Goal: Communication & Community: Answer question/provide support

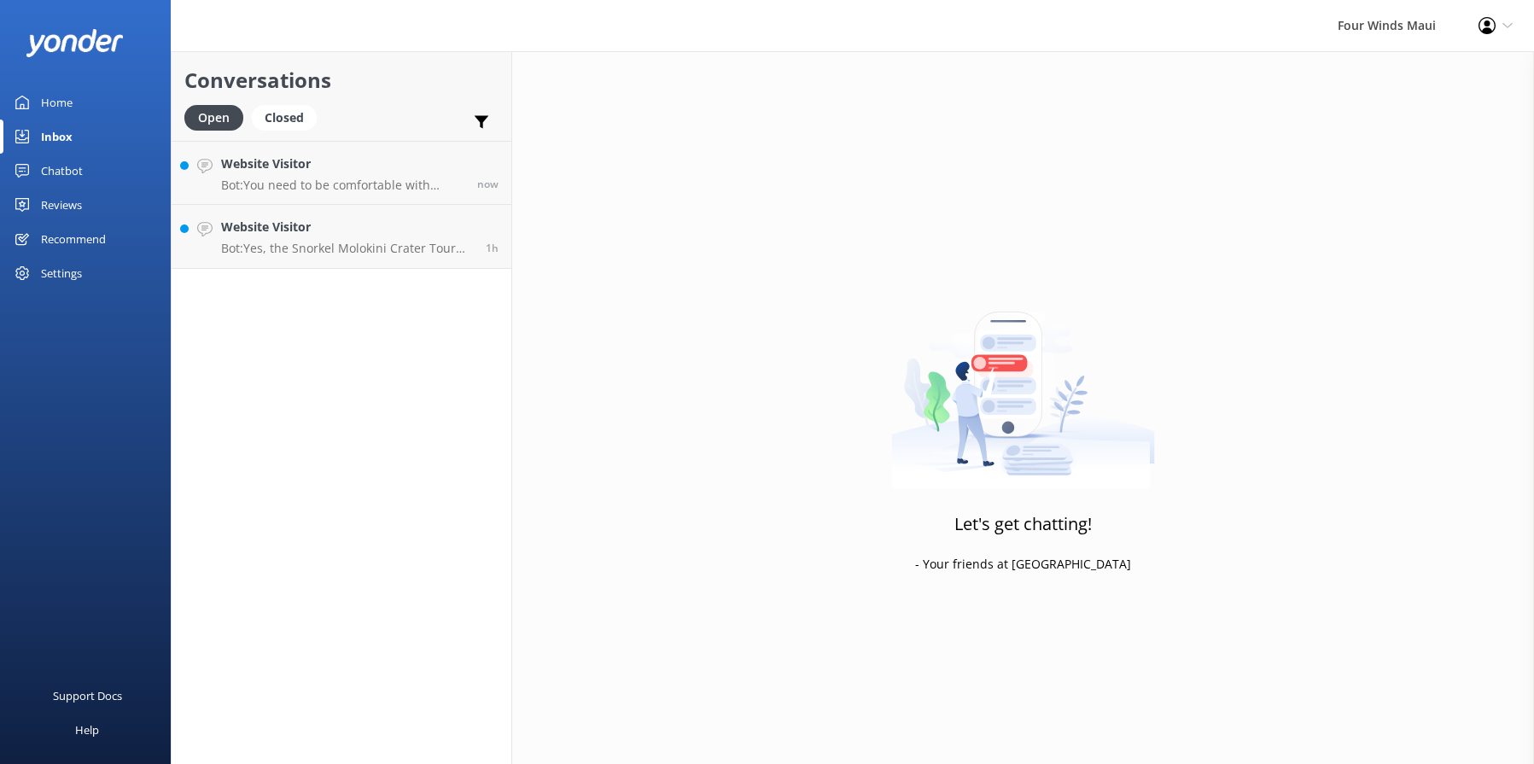
click at [304, 174] on div "Website Visitor Bot: You need to be comfortable with snorkeling and being in th…" at bounding box center [342, 173] width 243 height 37
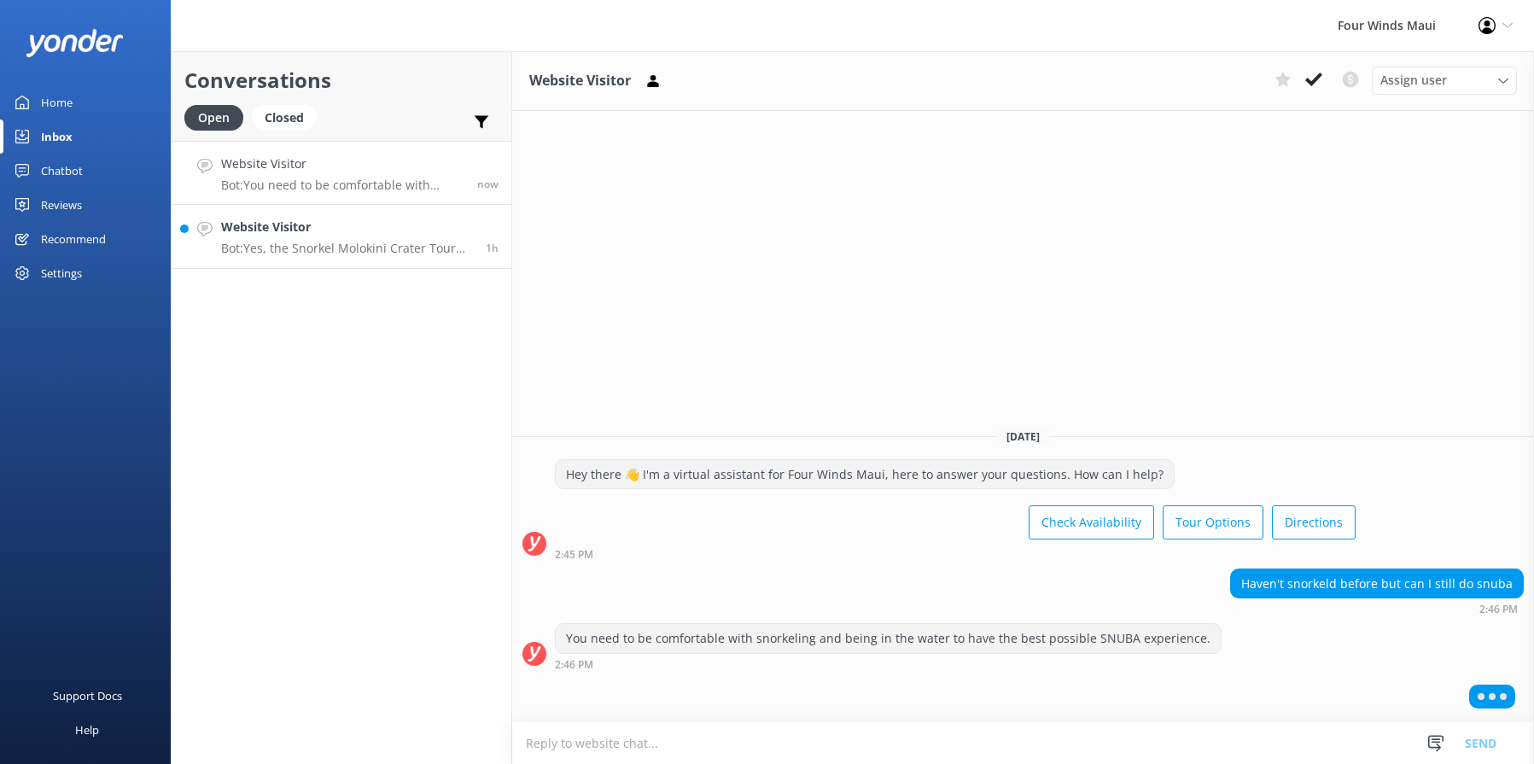
click at [337, 224] on h4 "Website Visitor" at bounding box center [347, 227] width 252 height 19
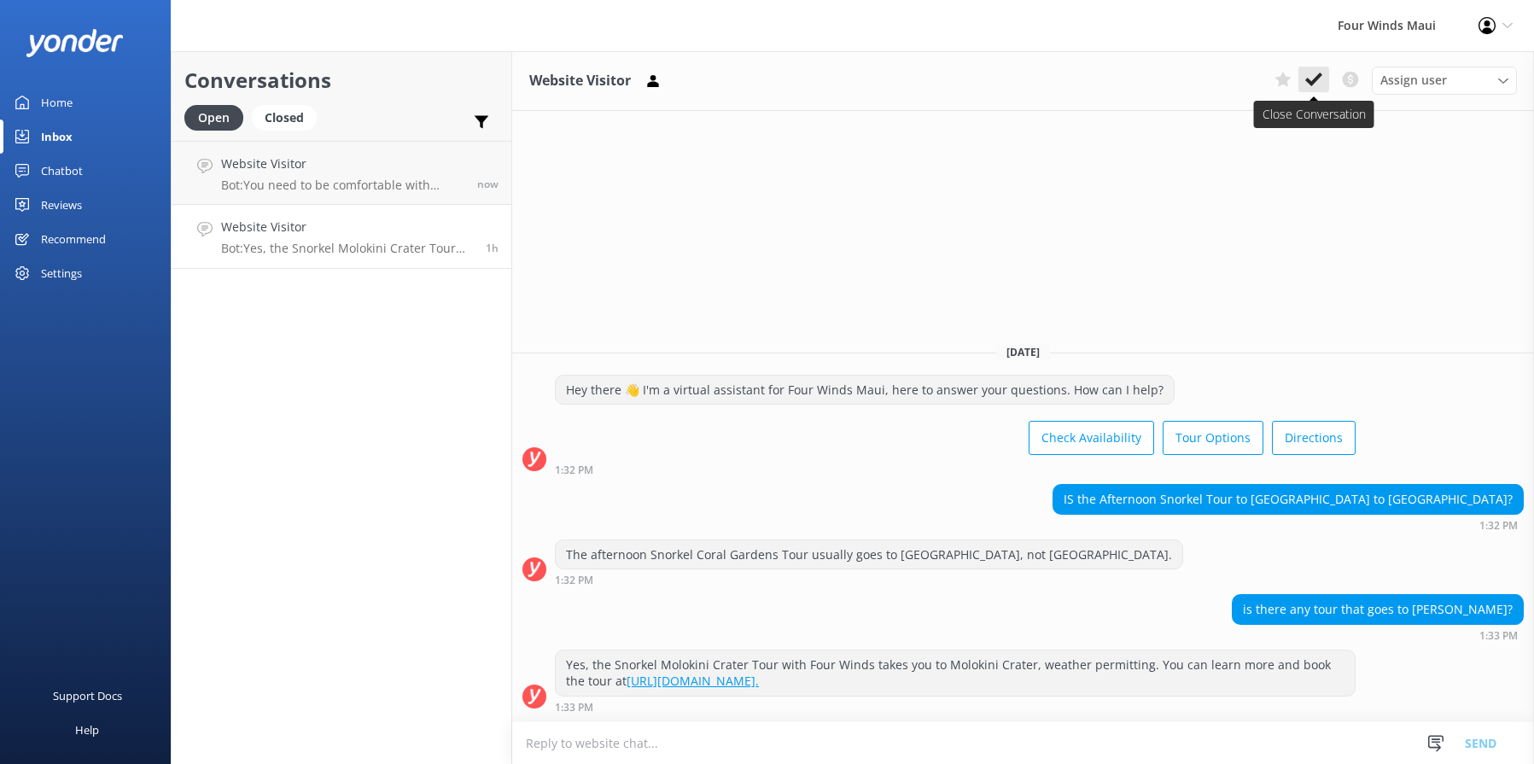
click at [1313, 84] on use at bounding box center [1314, 80] width 17 height 14
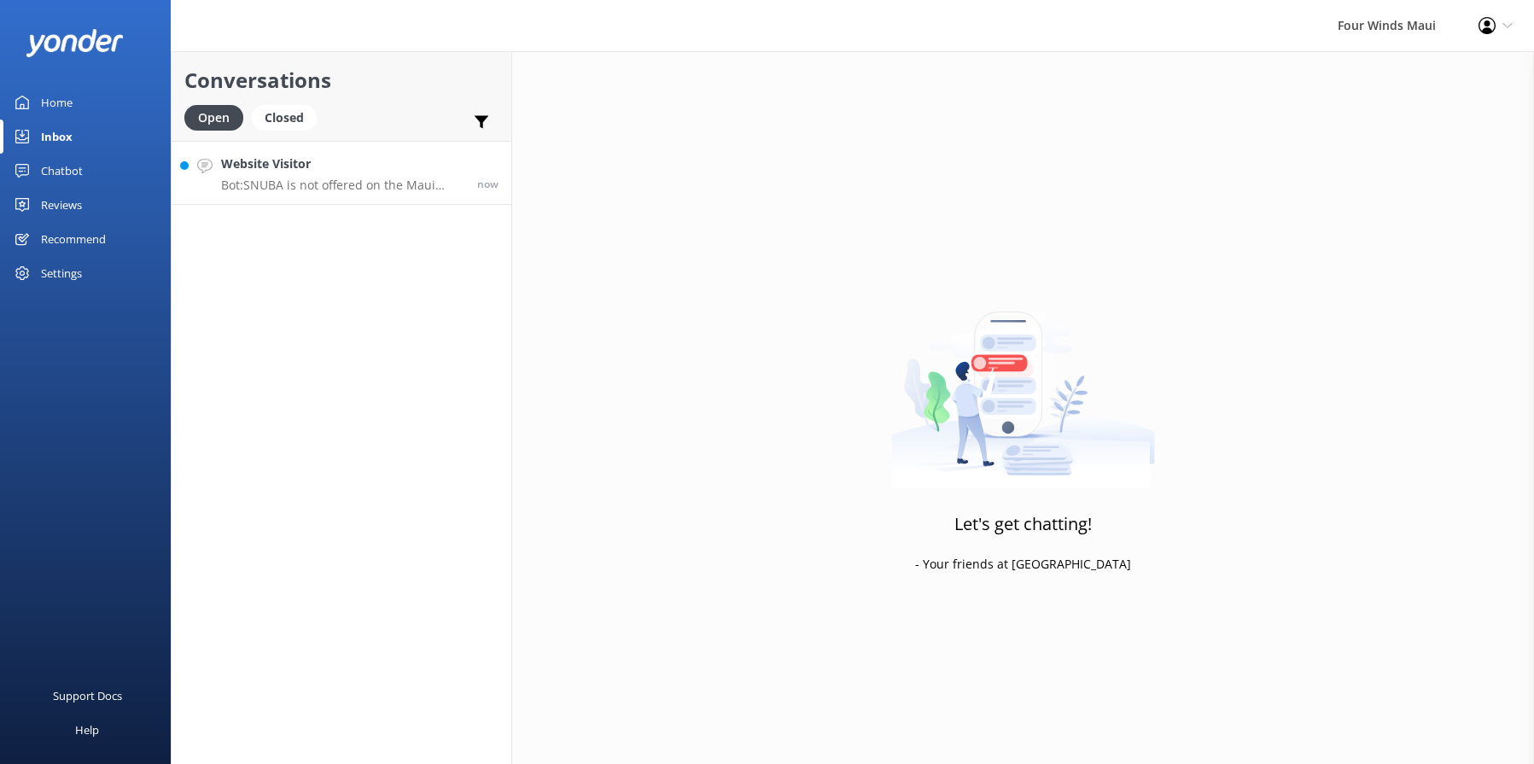
click at [301, 190] on p "Bot: SNUBA is not offered on the Maui Magic, but it can be added for an additio…" at bounding box center [342, 185] width 243 height 15
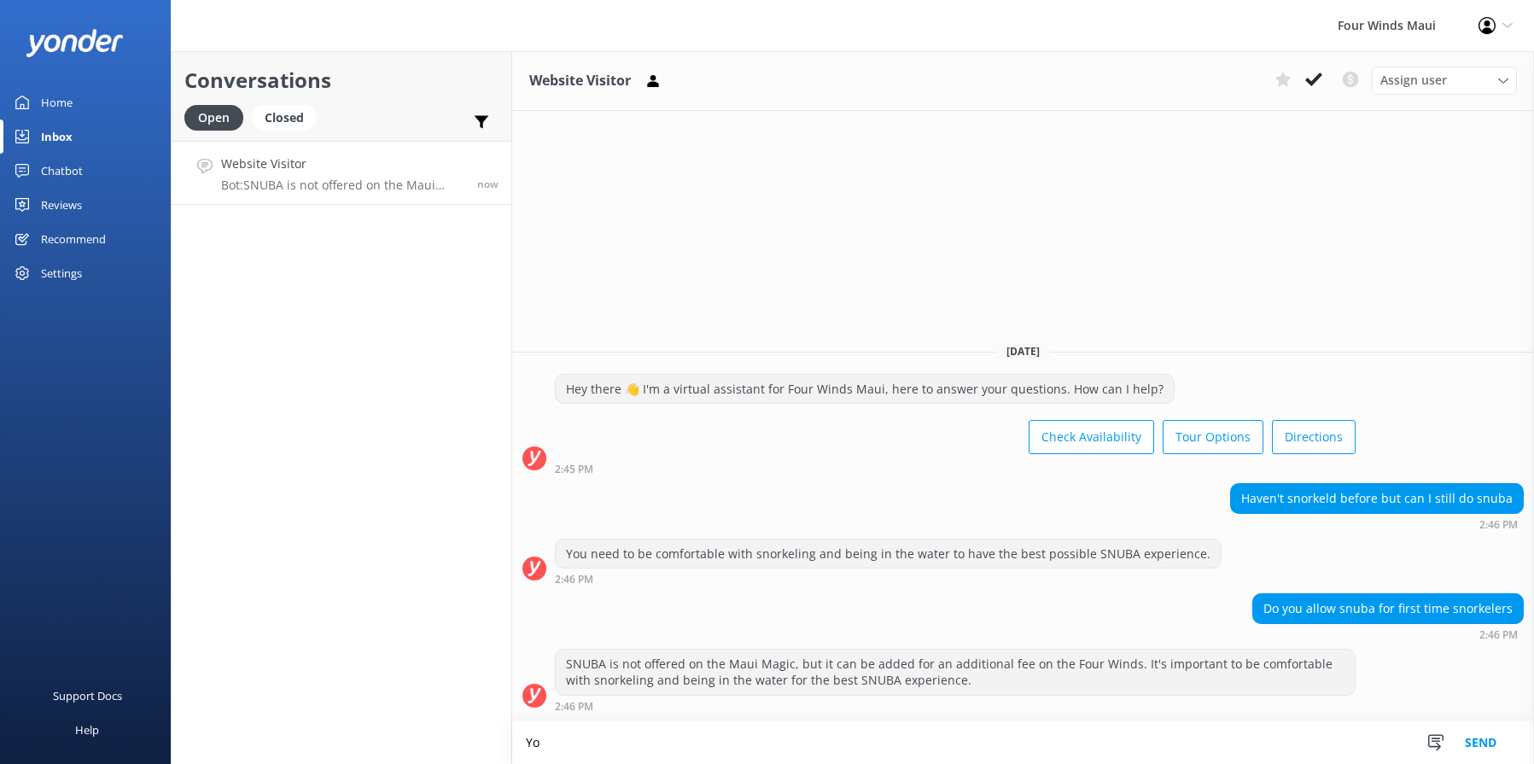
type textarea "Y"
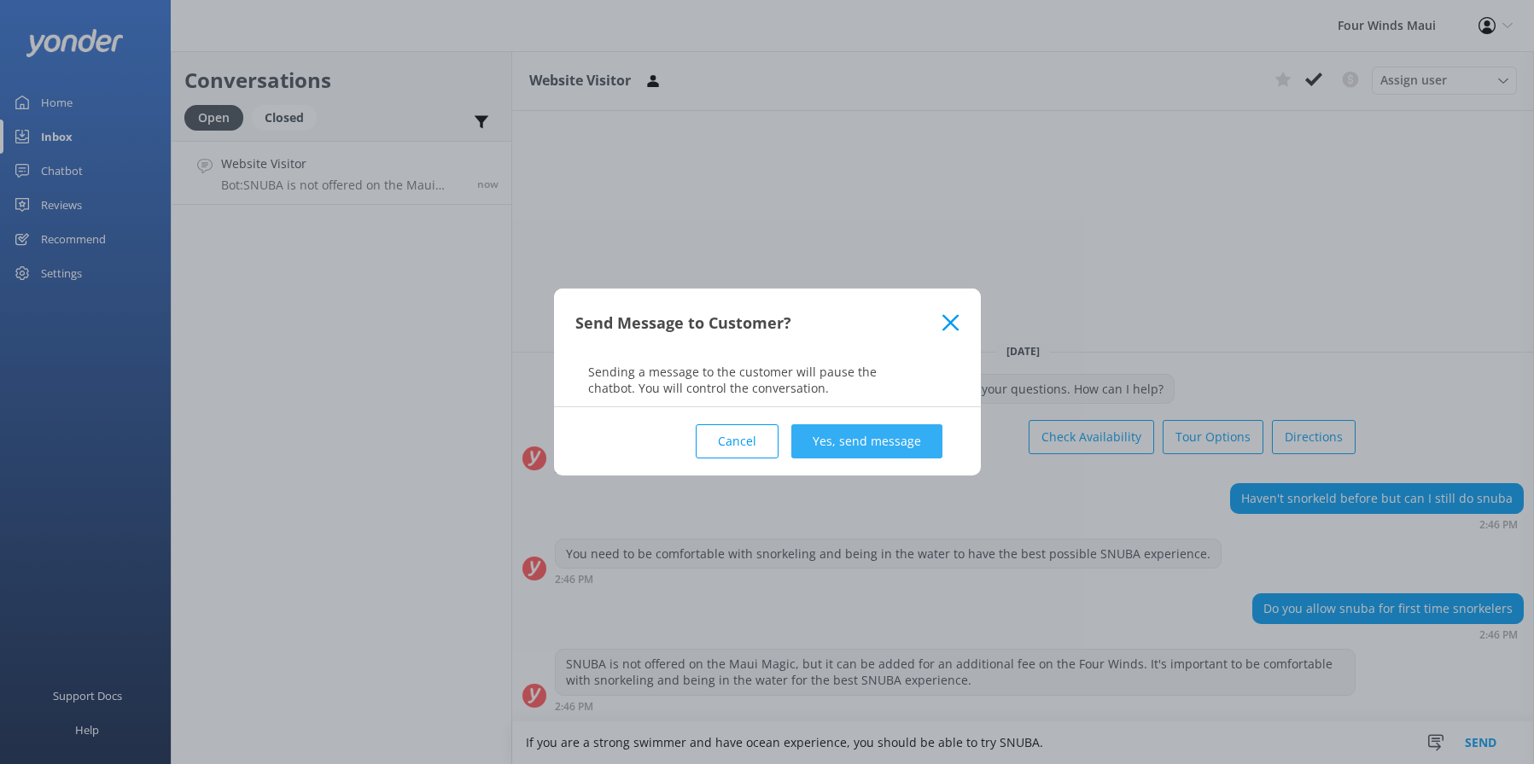
type textarea "If you are a strong swimmer and have ocean experience, you should be able to tr…"
click at [881, 441] on button "Yes, send message" at bounding box center [867, 441] width 151 height 34
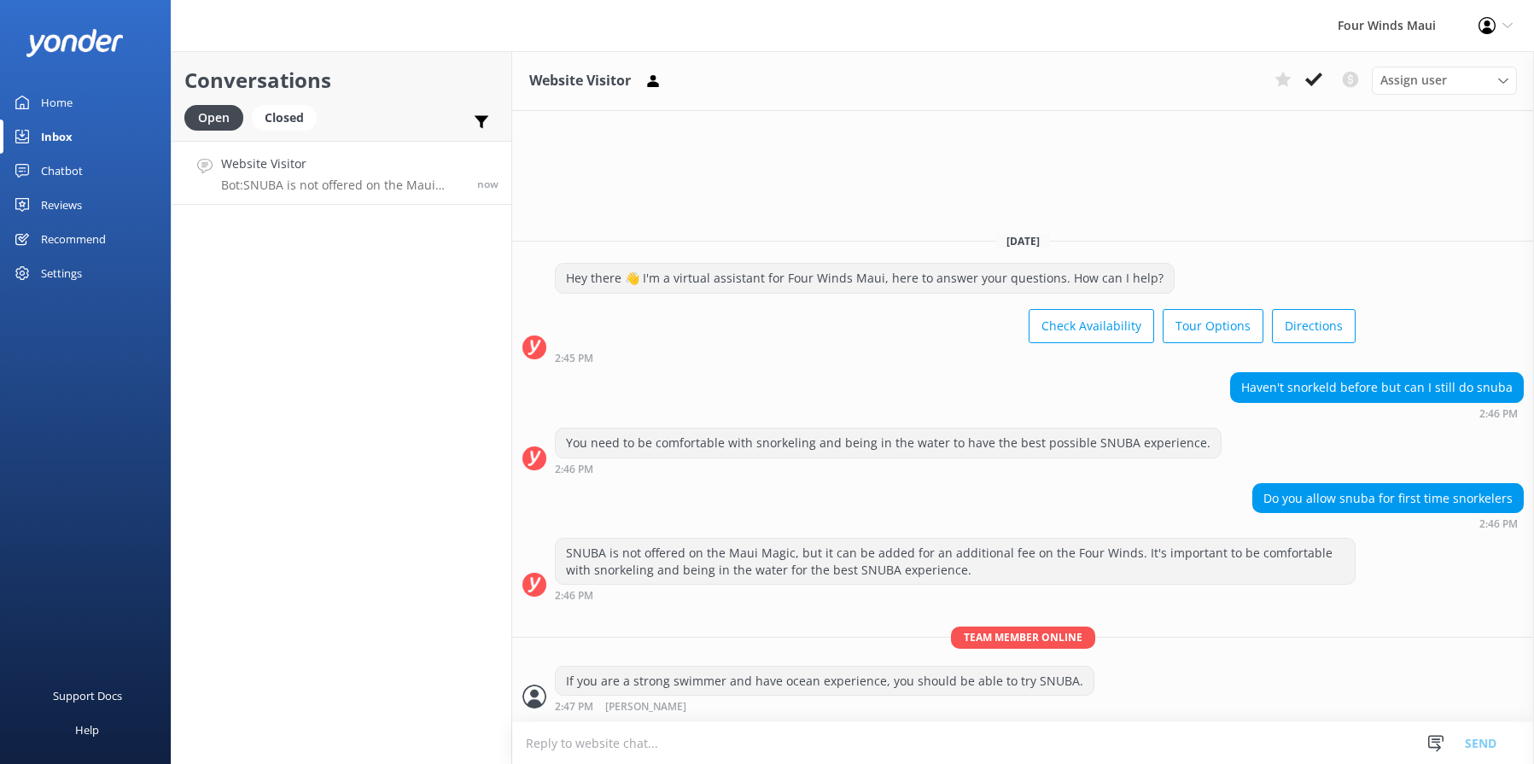
click at [691, 752] on textarea at bounding box center [1023, 743] width 1022 height 42
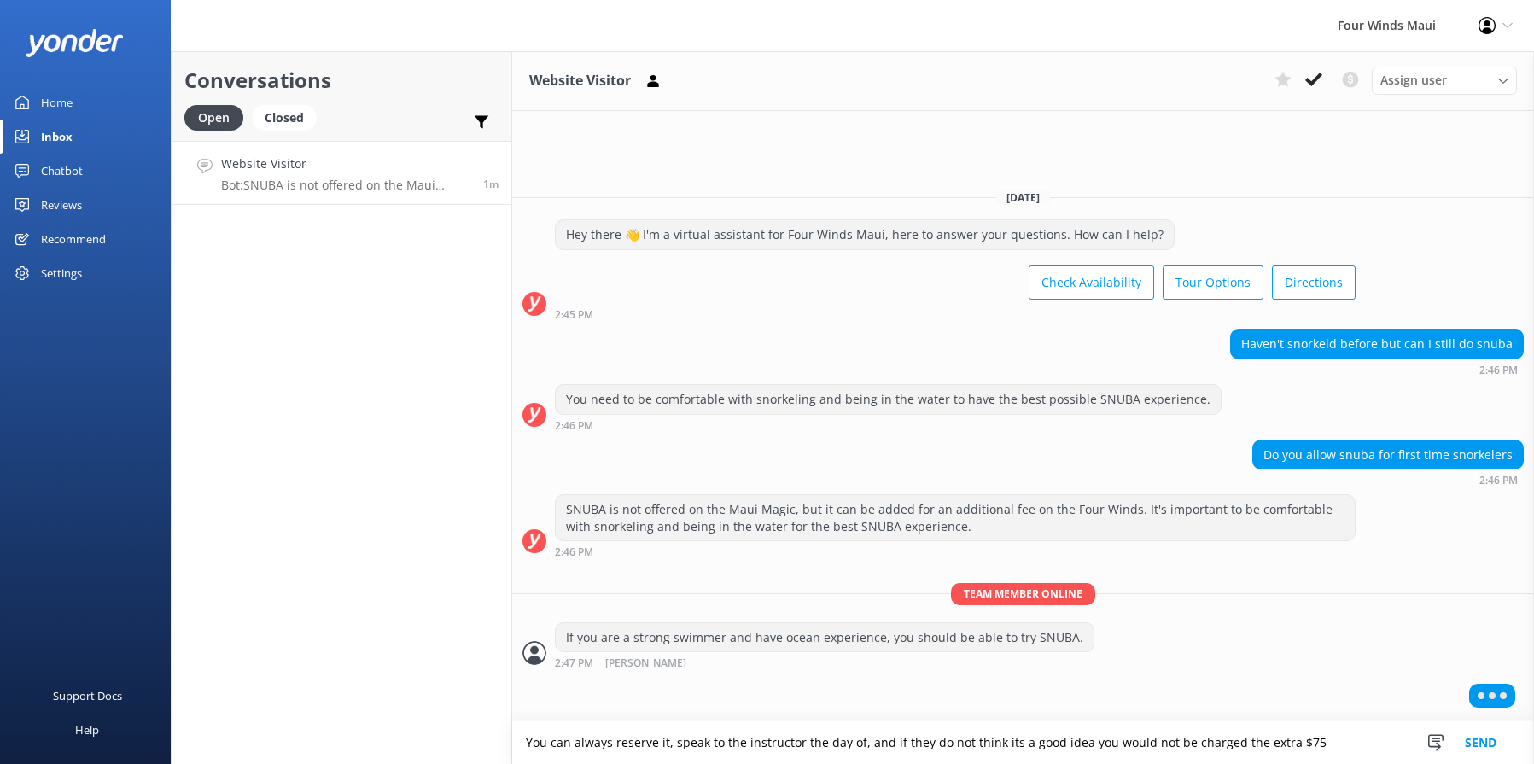
type textarea "You can always reserve it, speak to the instructor the day of, and if they do n…"
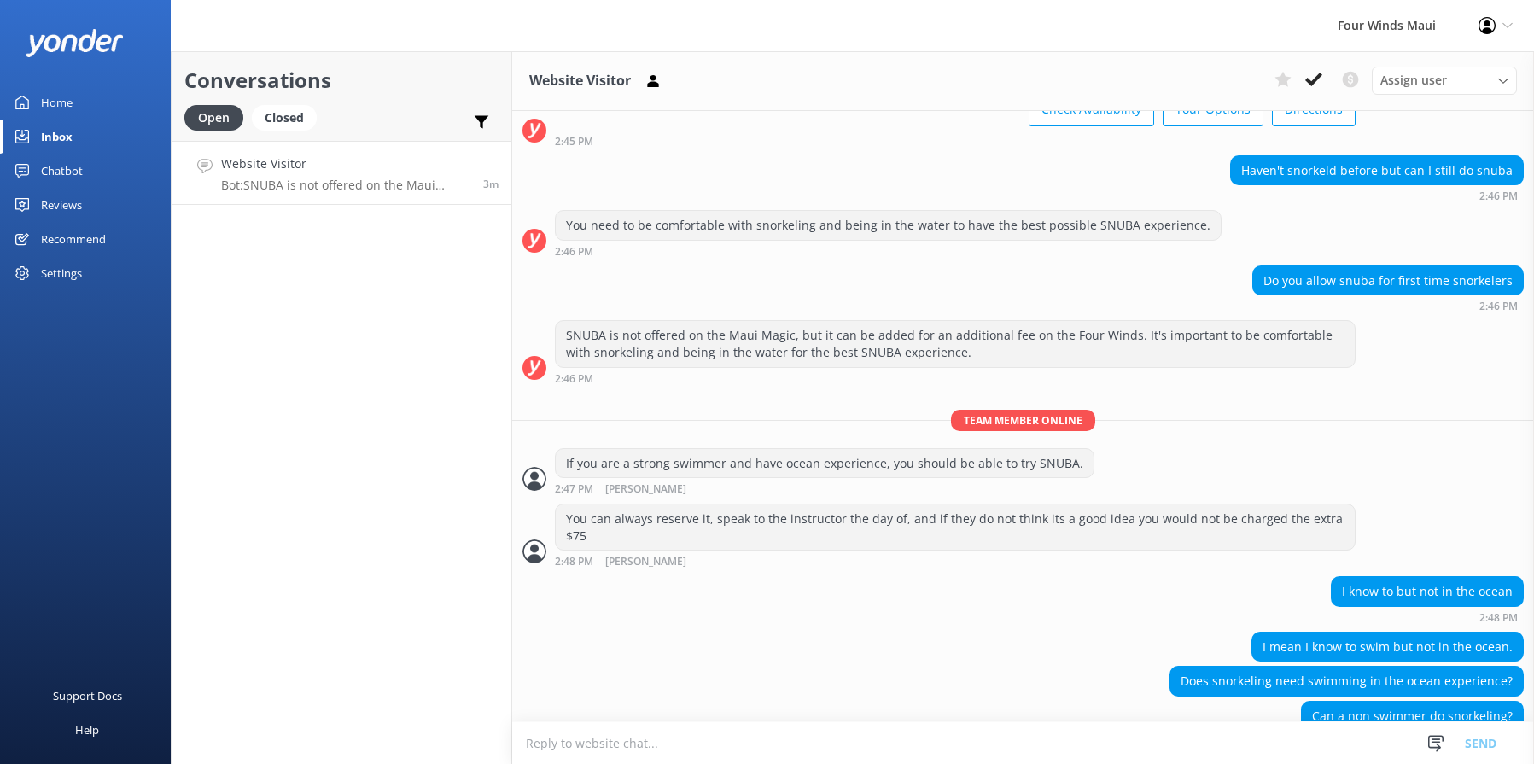
scroll to position [145, 0]
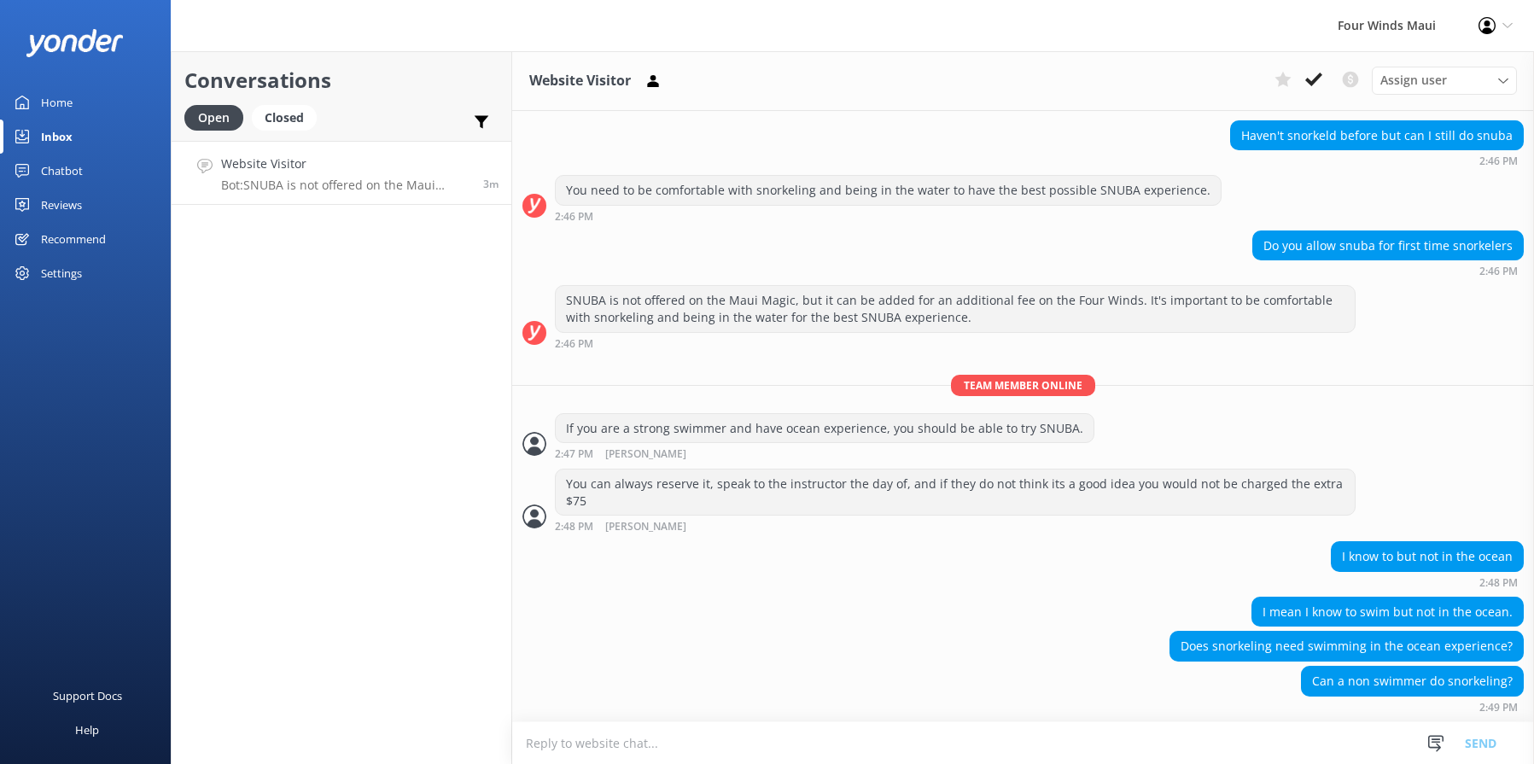
click at [683, 751] on textarea at bounding box center [1023, 743] width 1022 height 42
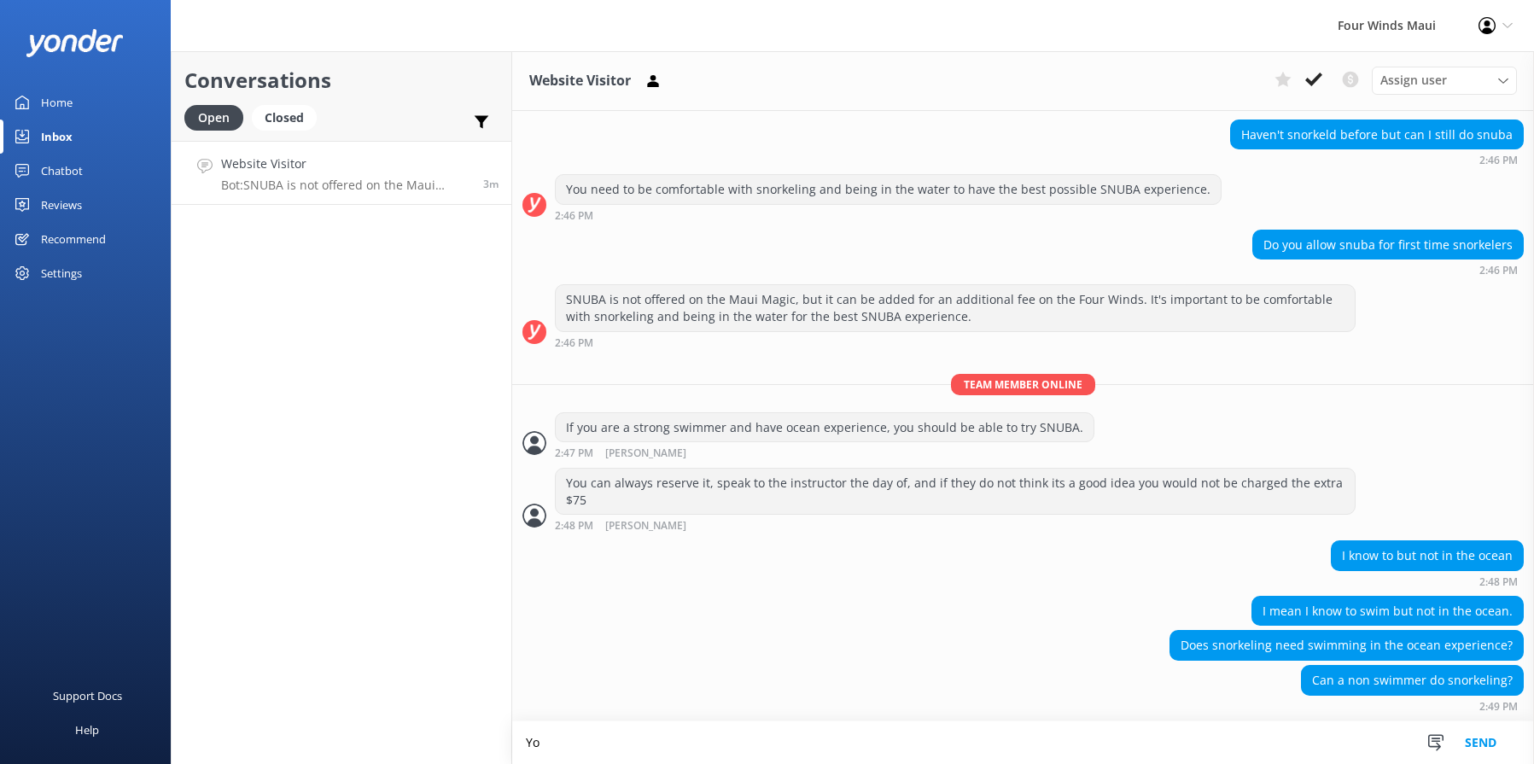
type textarea "Y"
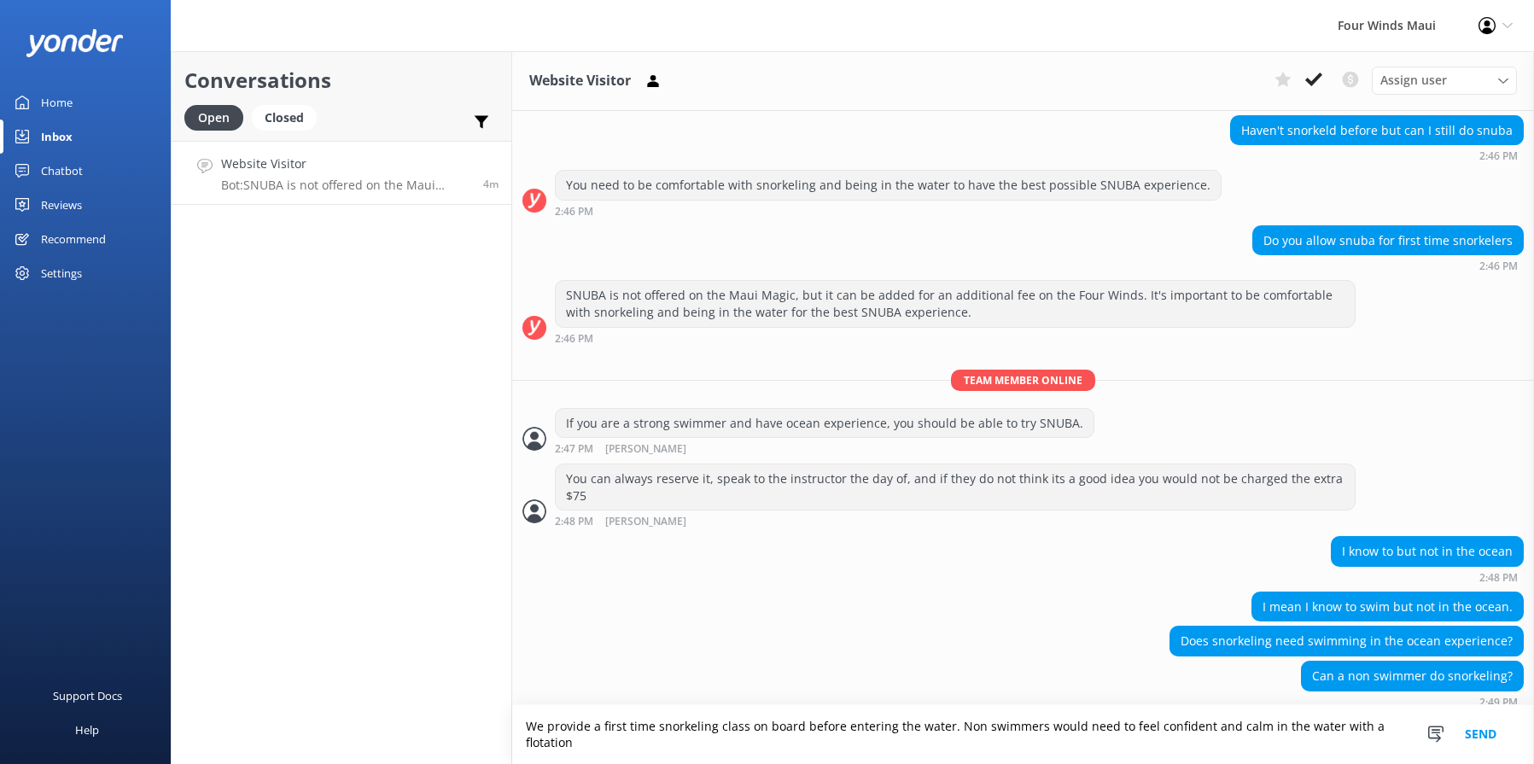
scroll to position [162, 0]
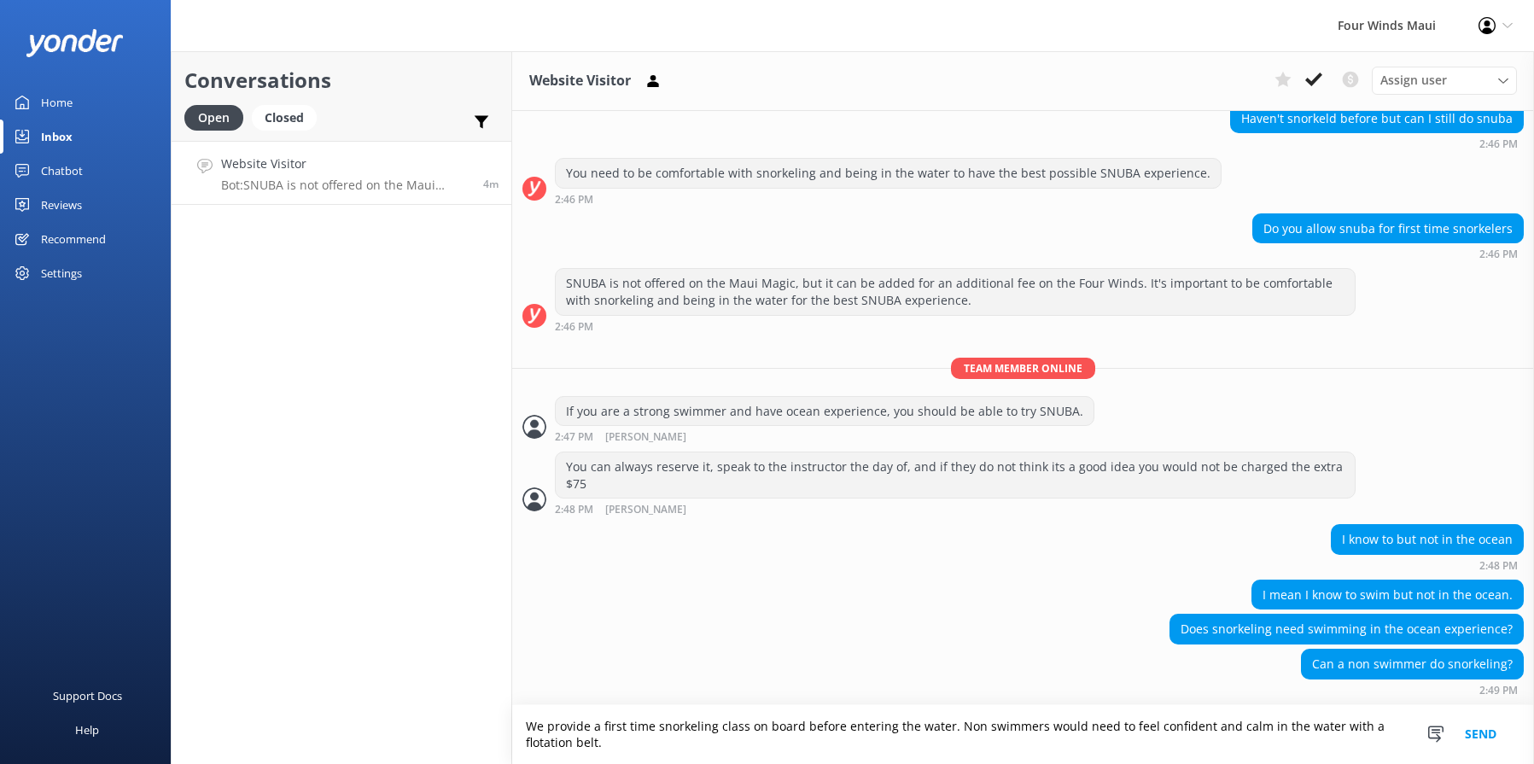
type textarea "We provide a first time snorkeling class on board before entering the water. No…"
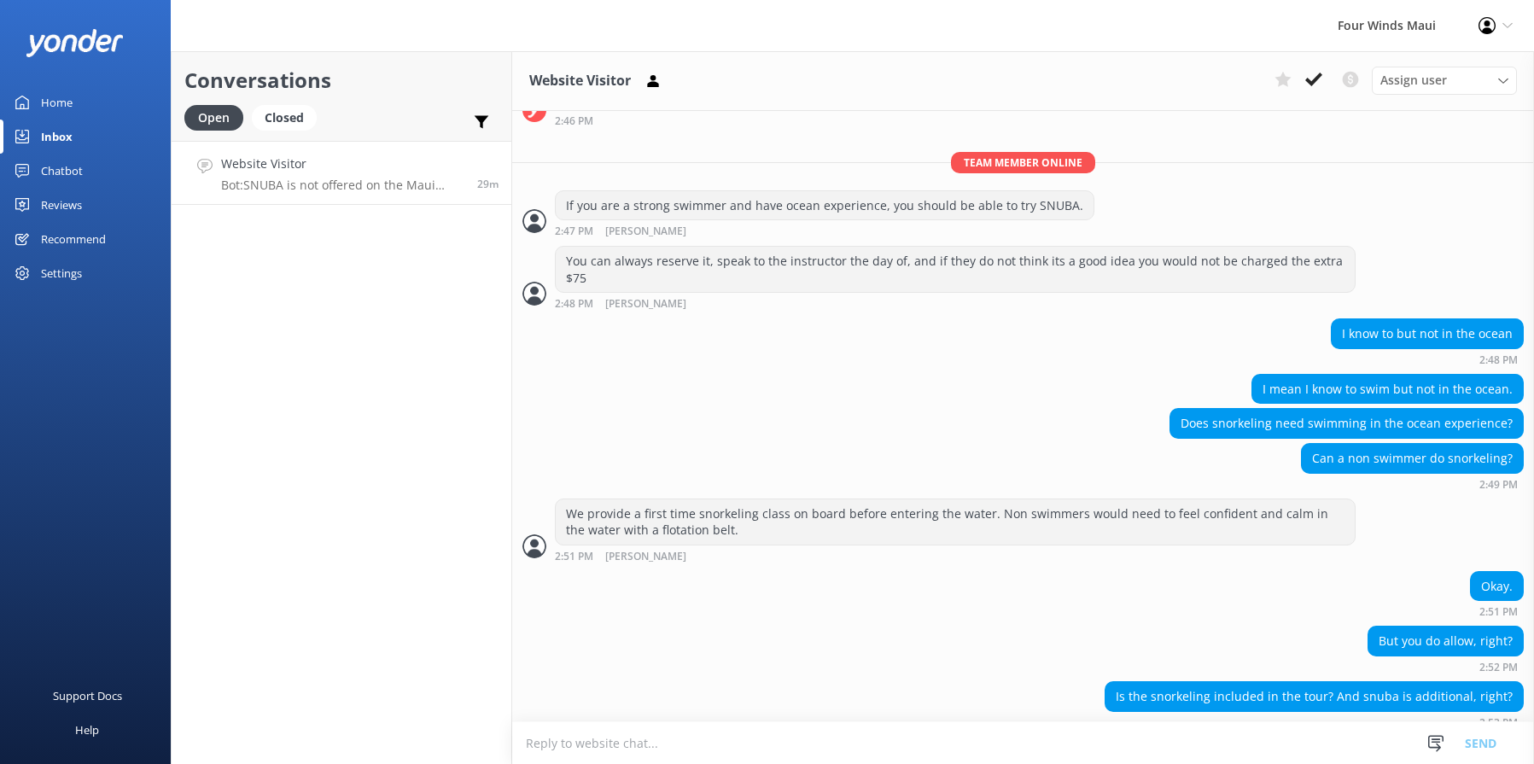
scroll to position [438, 0]
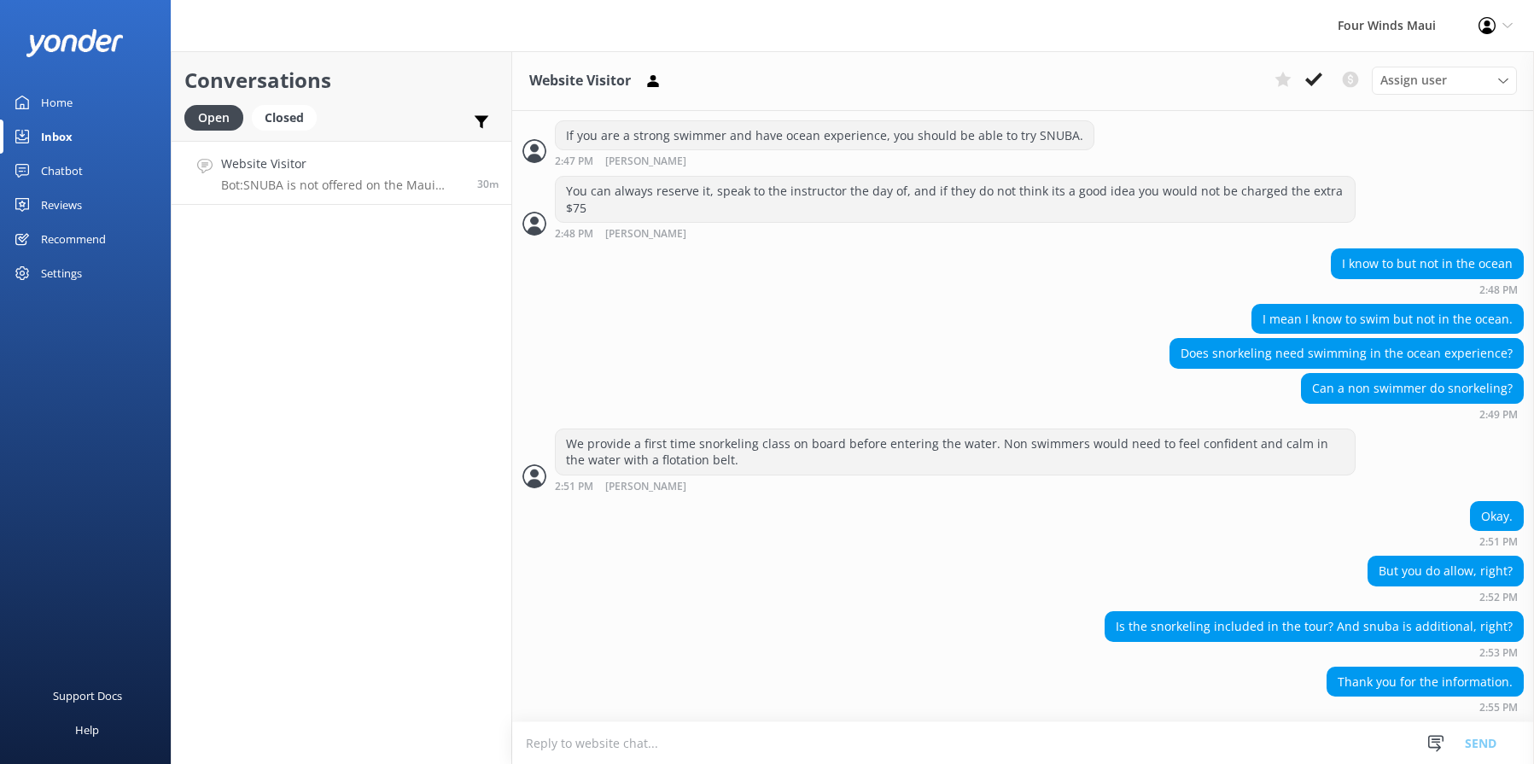
click at [1302, 743] on textarea at bounding box center [1023, 743] width 1022 height 42
click at [1318, 79] on use at bounding box center [1314, 80] width 17 height 14
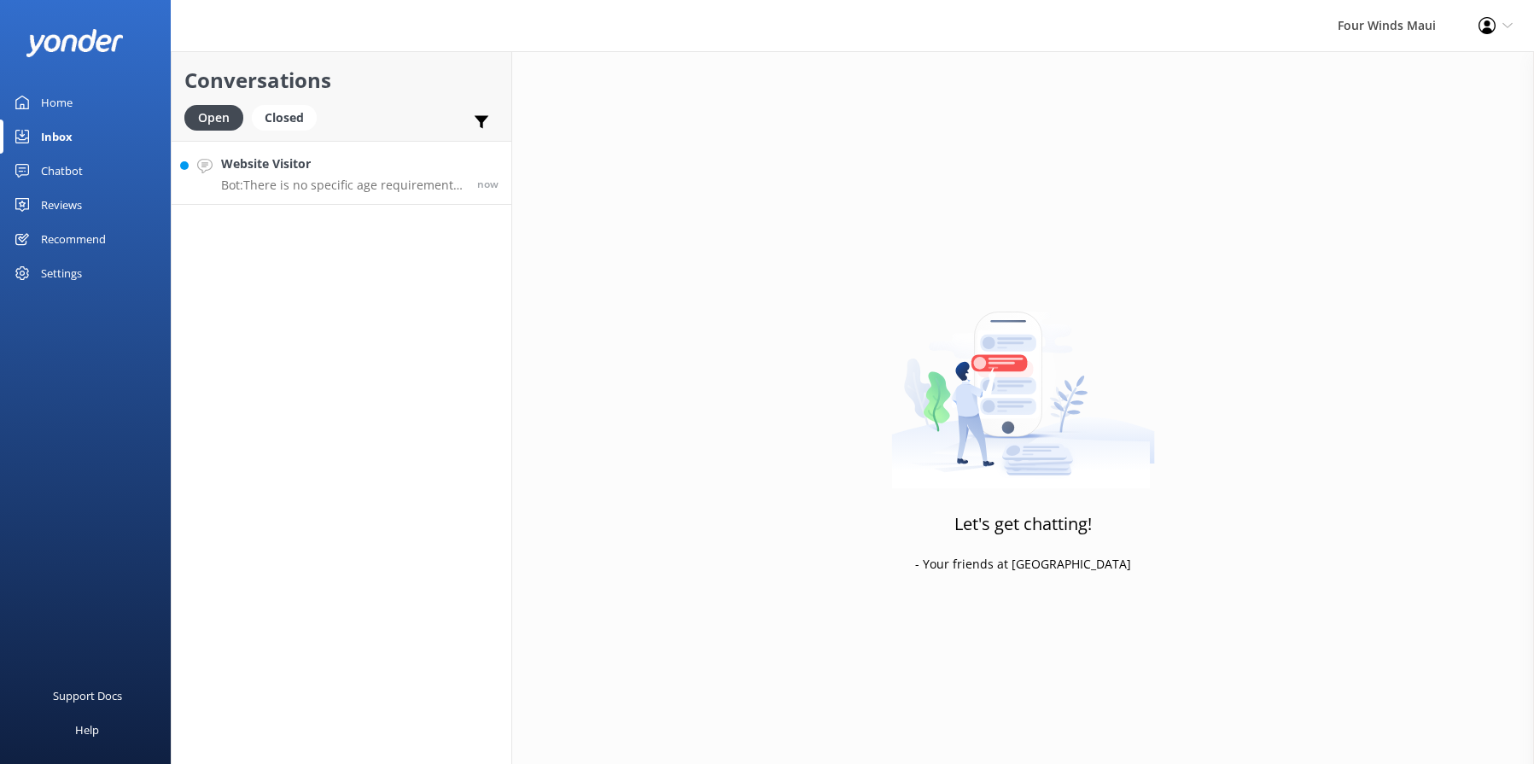
click at [343, 178] on p "Bot: There is no specific age requirement mentioned for snorkeling, but SNUBA i…" at bounding box center [342, 185] width 243 height 15
